Goal: Information Seeking & Learning: Learn about a topic

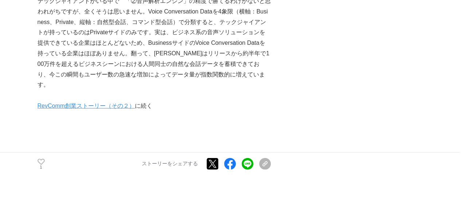
scroll to position [2434, 0]
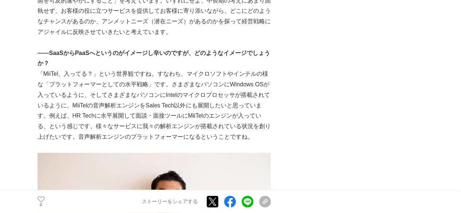
scroll to position [2280, 0]
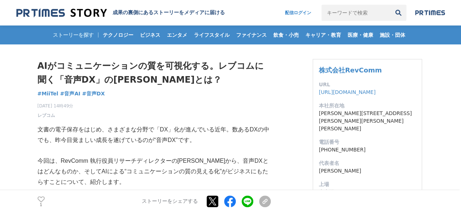
click at [231, 67] on h1 "AIがコミュニケーションの質を可視化する。レブコムに聞く「音声DX」の[PERSON_NAME]とは？" at bounding box center [154, 73] width 233 height 28
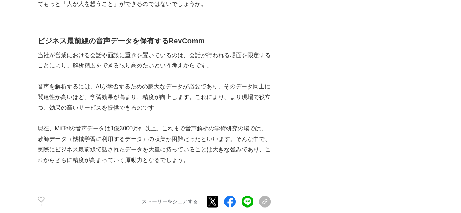
scroll to position [2040, 0]
